Goal: Information Seeking & Learning: Find contact information

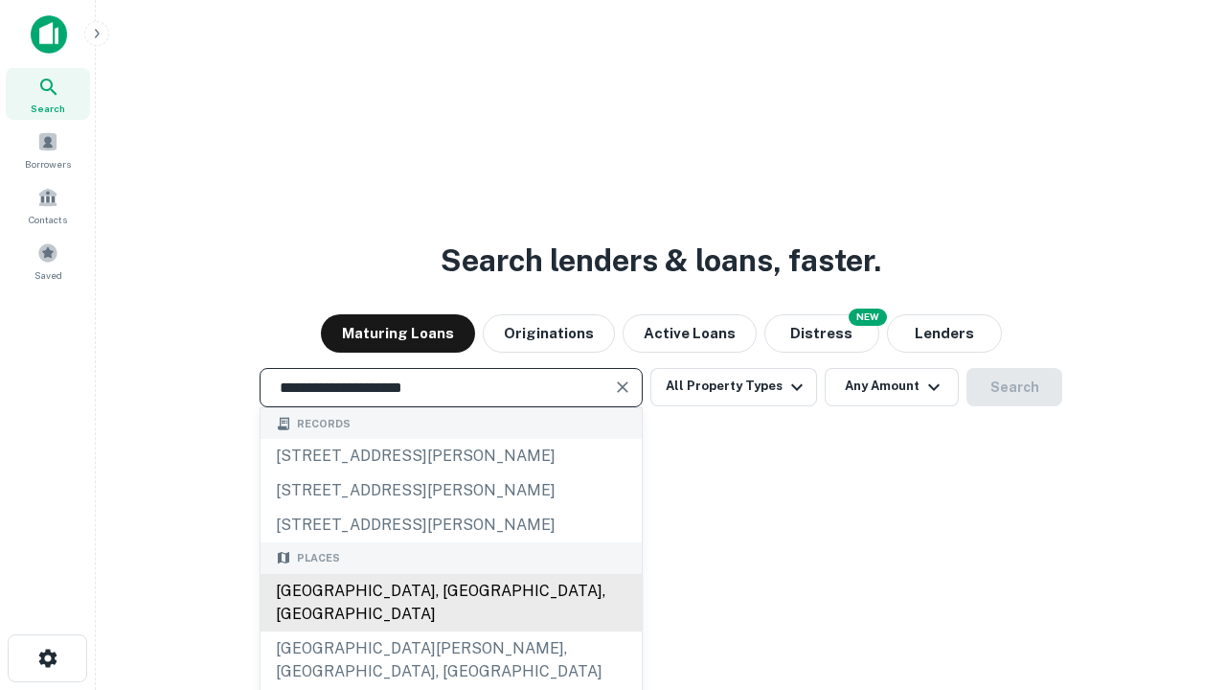
click at [450, 631] on div "[GEOGRAPHIC_DATA], [GEOGRAPHIC_DATA], [GEOGRAPHIC_DATA]" at bounding box center [451, 602] width 381 height 57
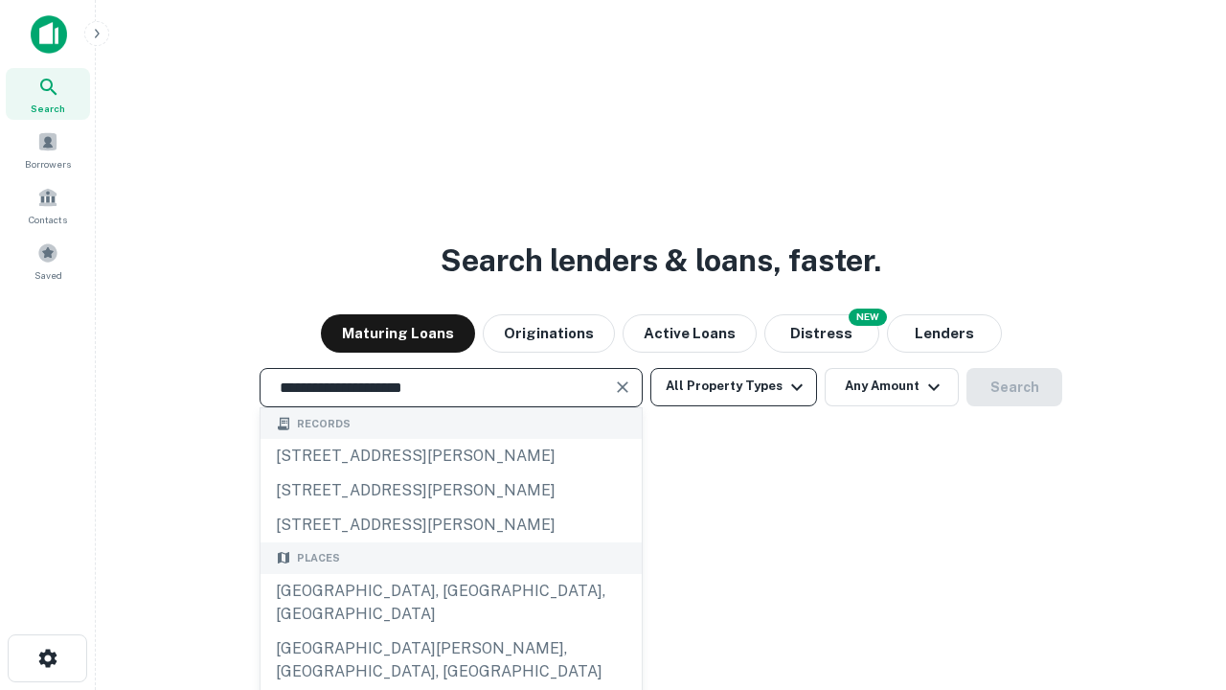
type input "**********"
click at [734, 386] on button "All Property Types" at bounding box center [733, 387] width 167 height 38
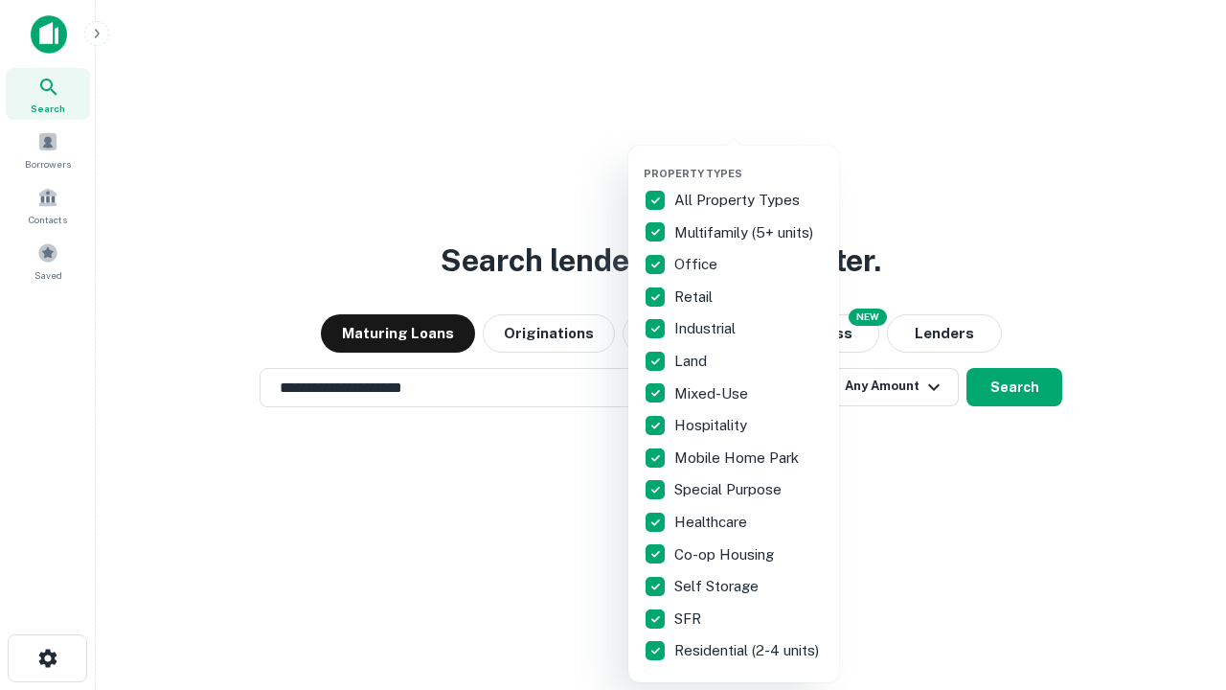
click at [749, 161] on button "button" at bounding box center [749, 161] width 211 height 1
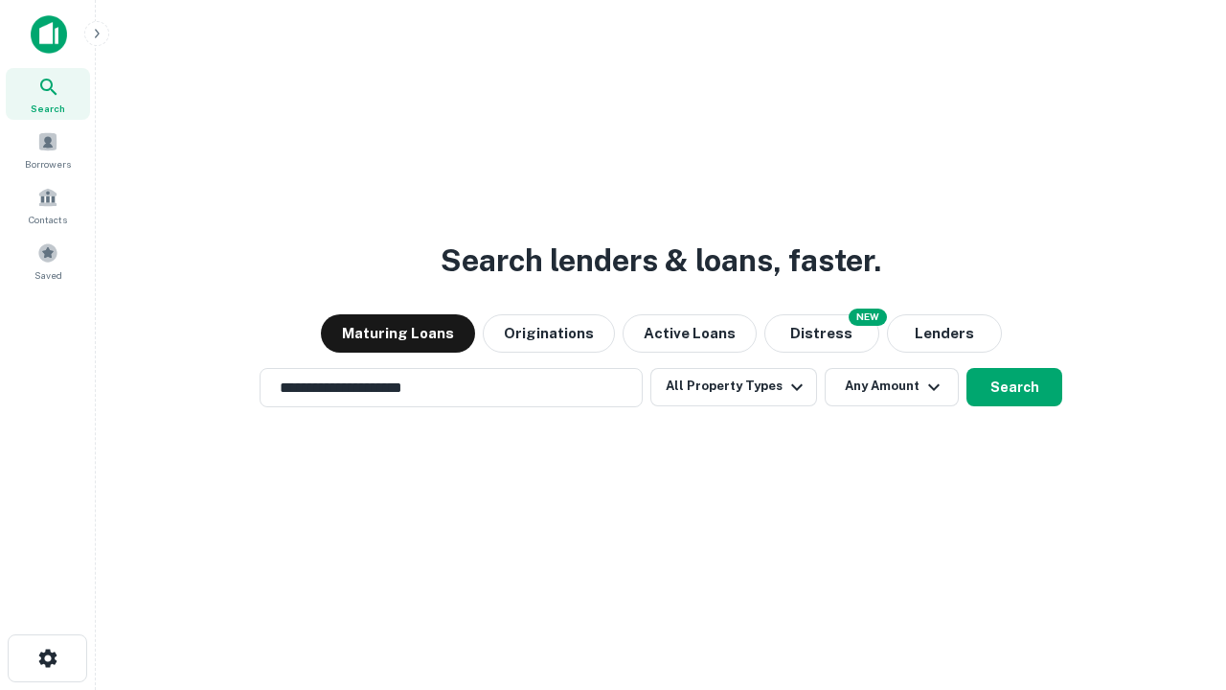
scroll to position [30, 0]
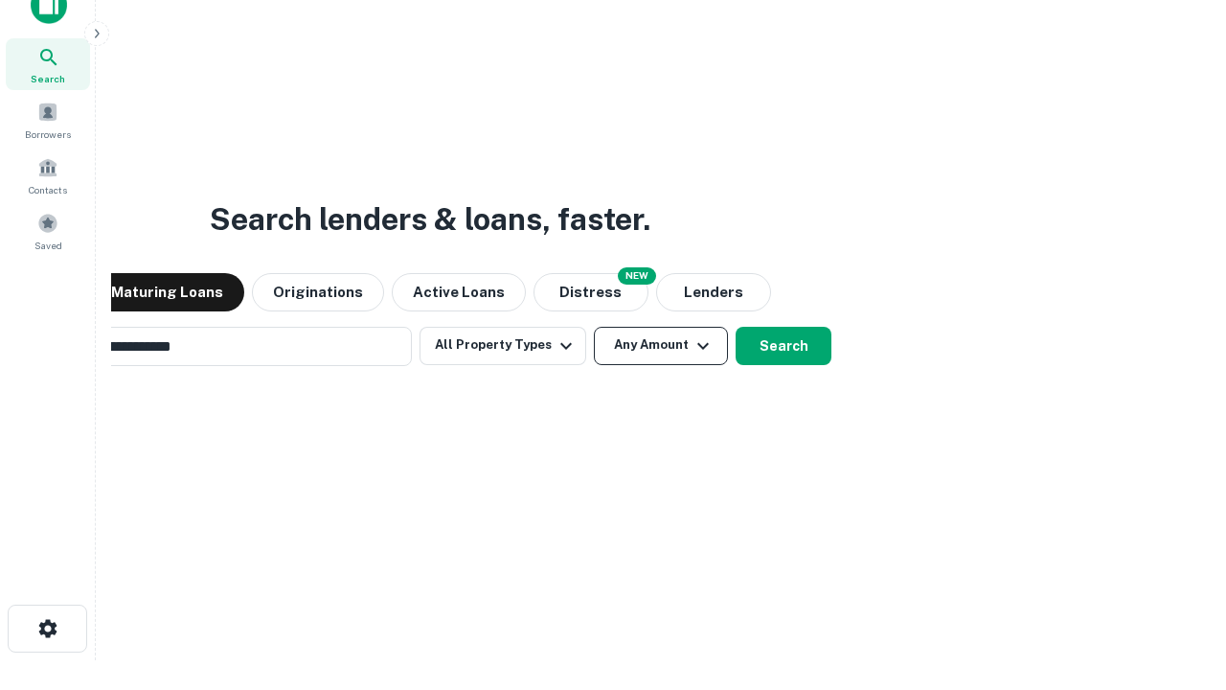
click at [594, 327] on button "Any Amount" at bounding box center [661, 346] width 134 height 38
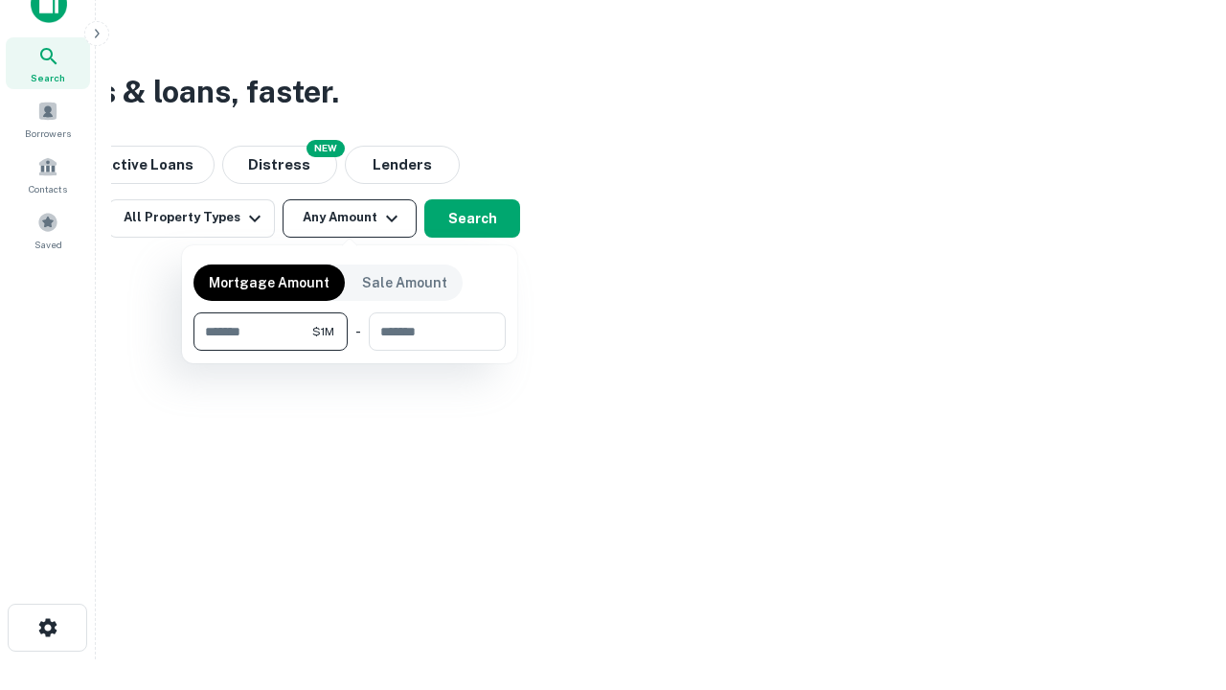
type input "*******"
click at [350, 351] on button "button" at bounding box center [349, 351] width 312 height 1
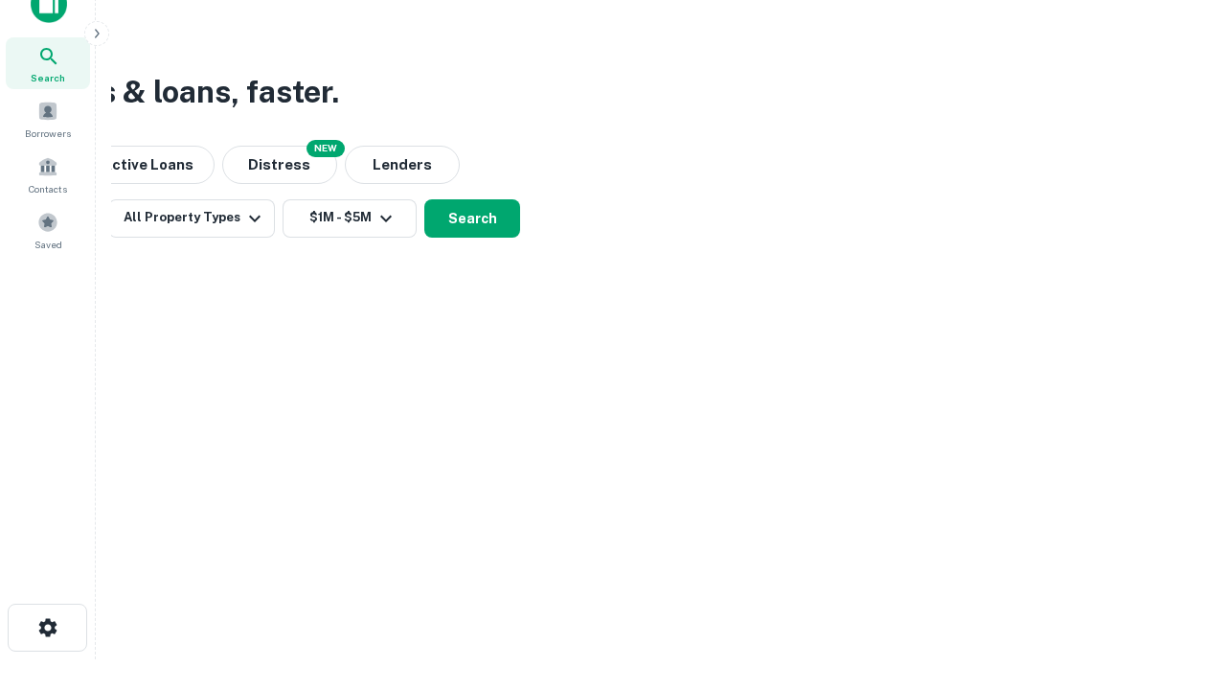
scroll to position [30, 0]
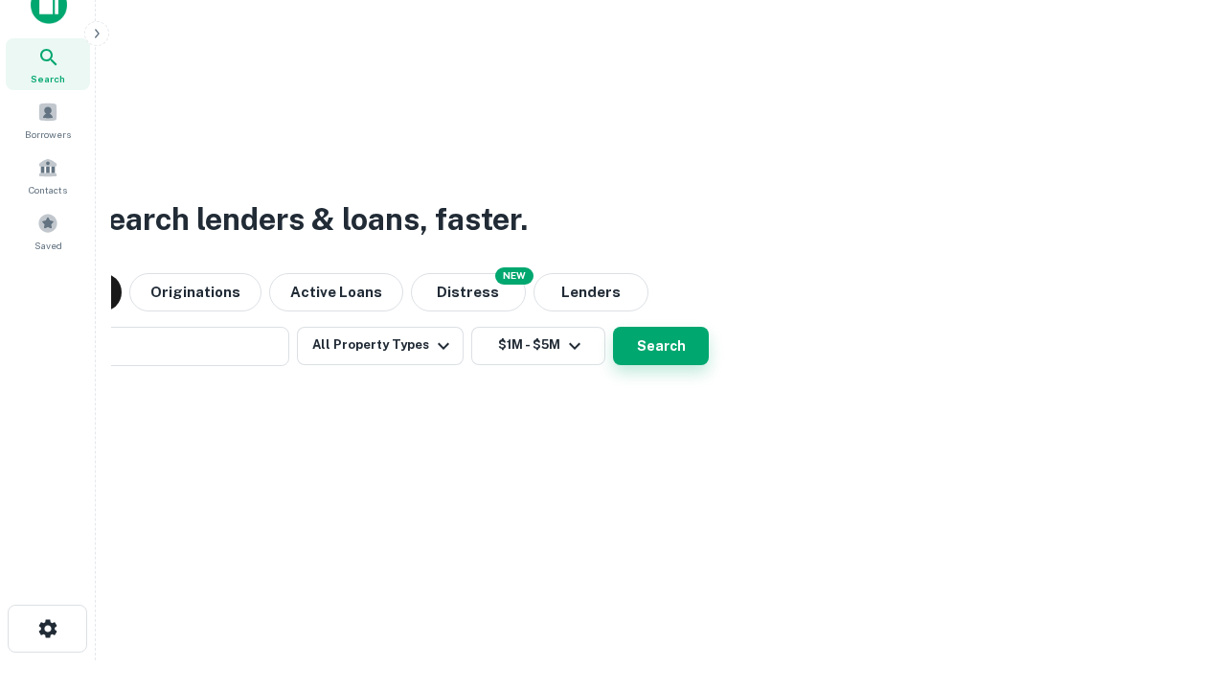
click at [613, 327] on button "Search" at bounding box center [661, 346] width 96 height 38
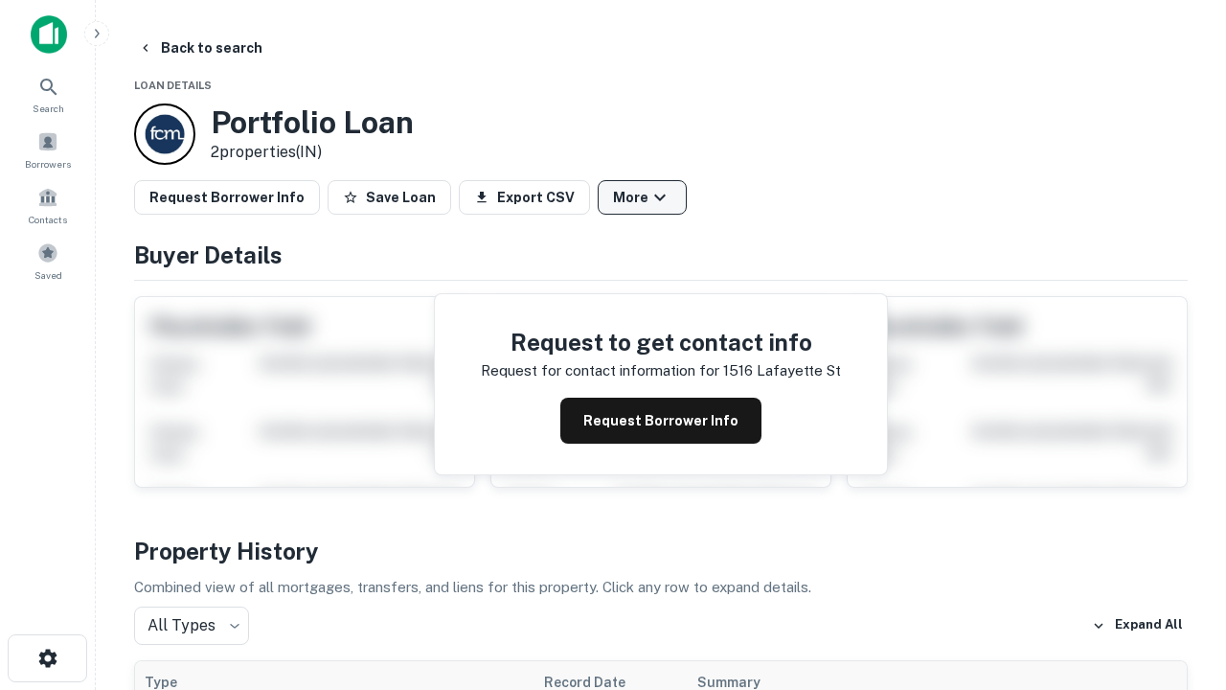
click at [642, 197] on button "More" at bounding box center [642, 197] width 89 height 34
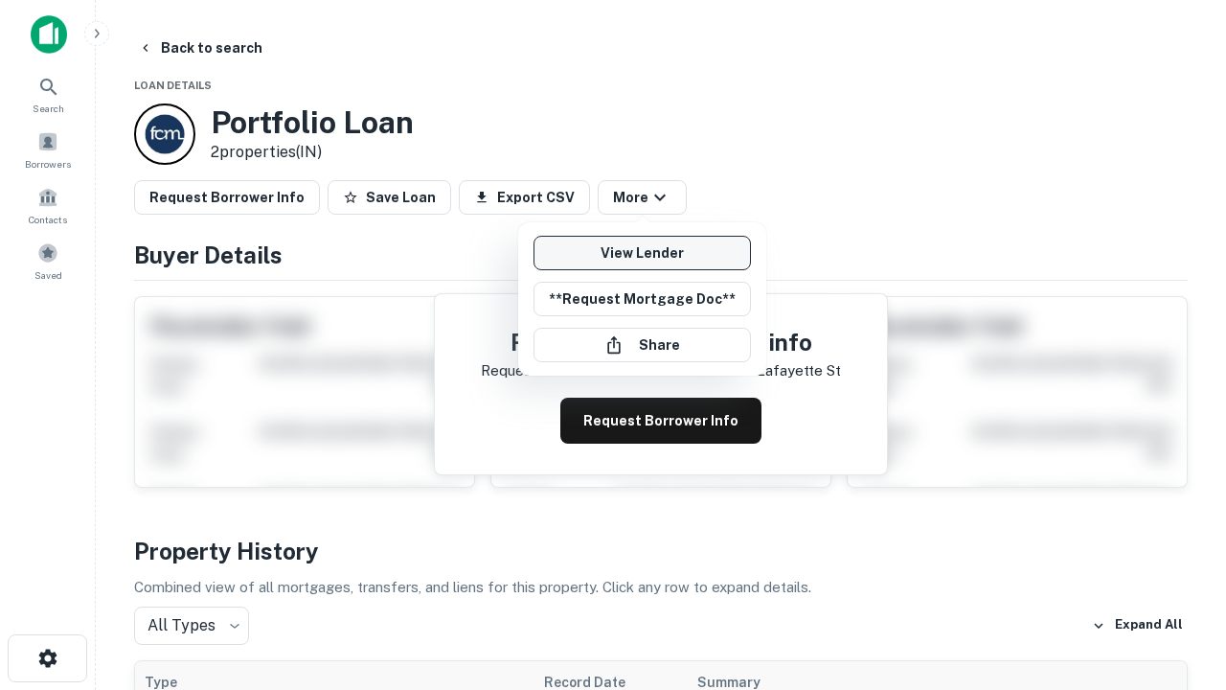
click at [642, 253] on link "View Lender" at bounding box center [642, 253] width 217 height 34
